Goal: Transaction & Acquisition: Subscribe to service/newsletter

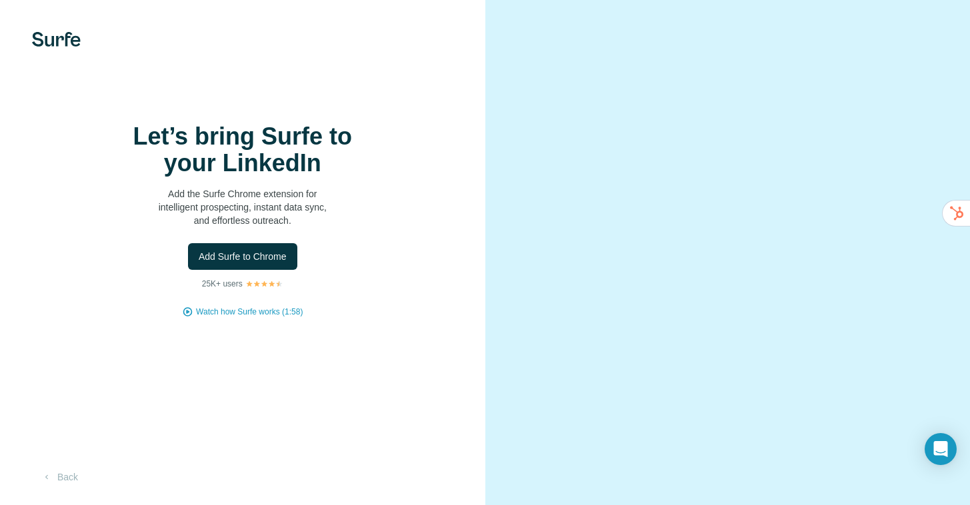
scroll to position [17, 0]
click at [274, 250] on span "Add Surfe to Chrome" at bounding box center [243, 256] width 88 height 13
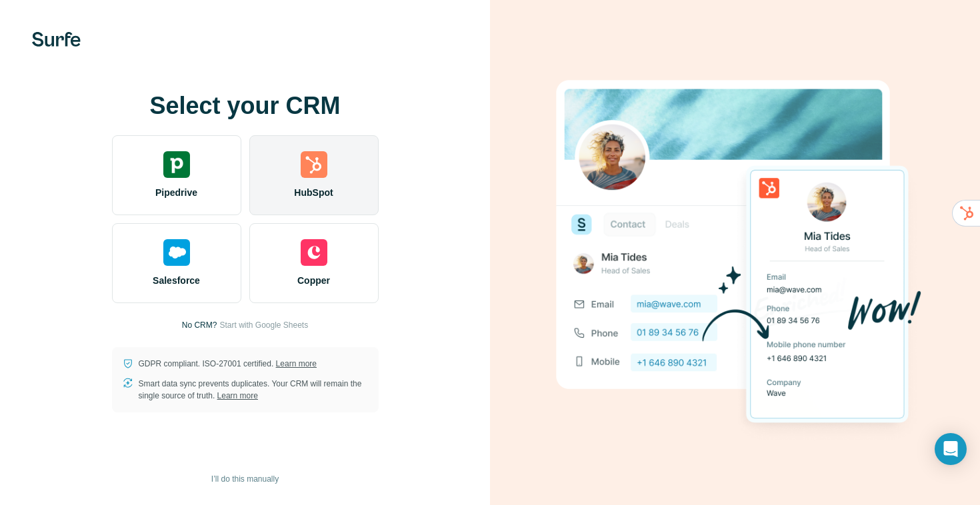
click at [326, 188] on span "HubSpot" at bounding box center [313, 192] width 39 height 13
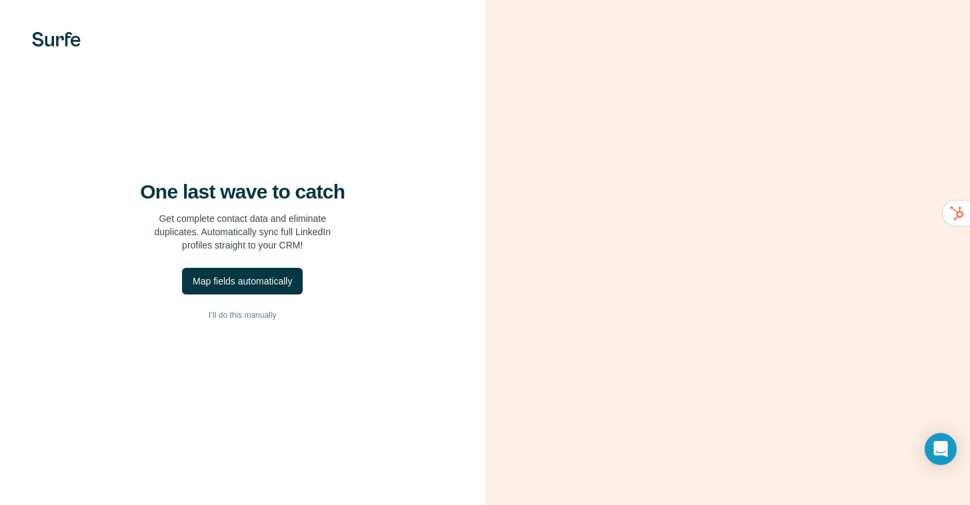
scroll to position [17, 0]
click at [286, 275] on div "Map fields automatically" at bounding box center [242, 281] width 99 height 13
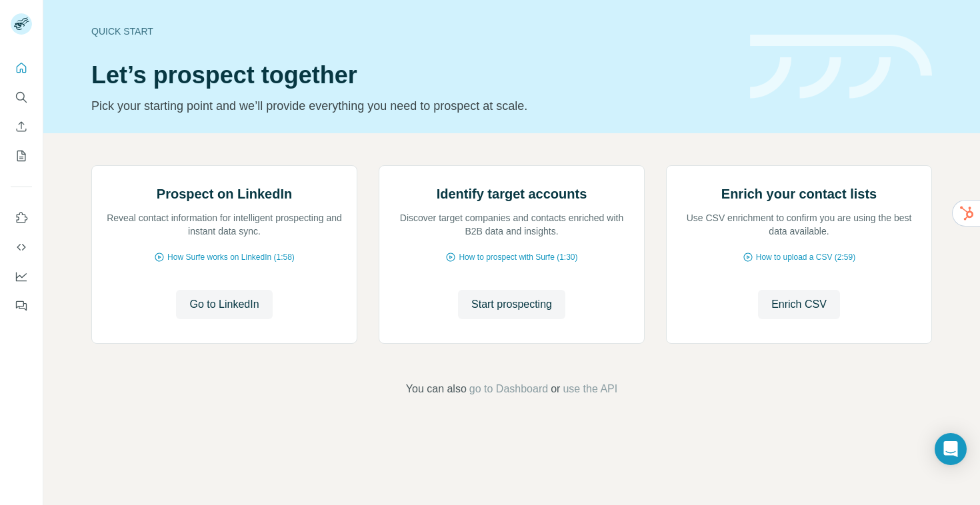
scroll to position [71, 0]
click at [263, 319] on button "Go to LinkedIn" at bounding box center [224, 304] width 96 height 29
